Goal: Find specific page/section

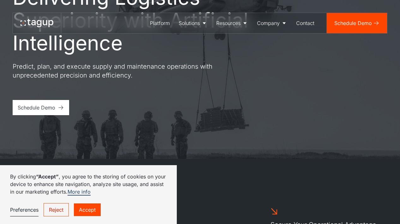
scroll to position [72, 0]
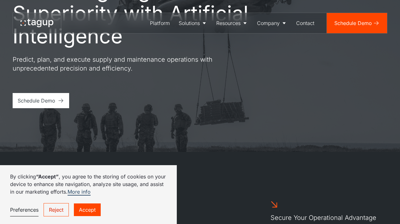
click at [55, 211] on link "Reject" at bounding box center [56, 209] width 25 height 13
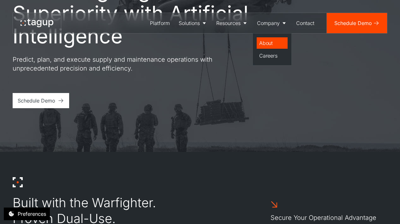
click at [267, 45] on div "About" at bounding box center [272, 43] width 26 height 8
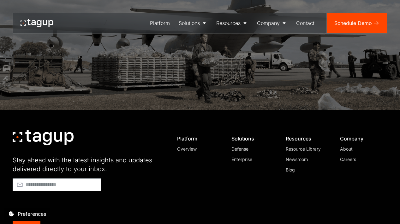
scroll to position [1806, 0]
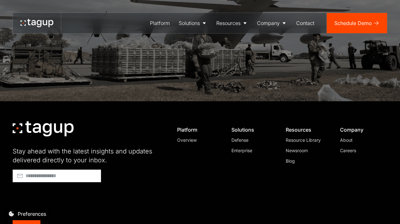
click at [349, 147] on div "Careers" at bounding box center [361, 150] width 42 height 7
